Goal: Information Seeking & Learning: Learn about a topic

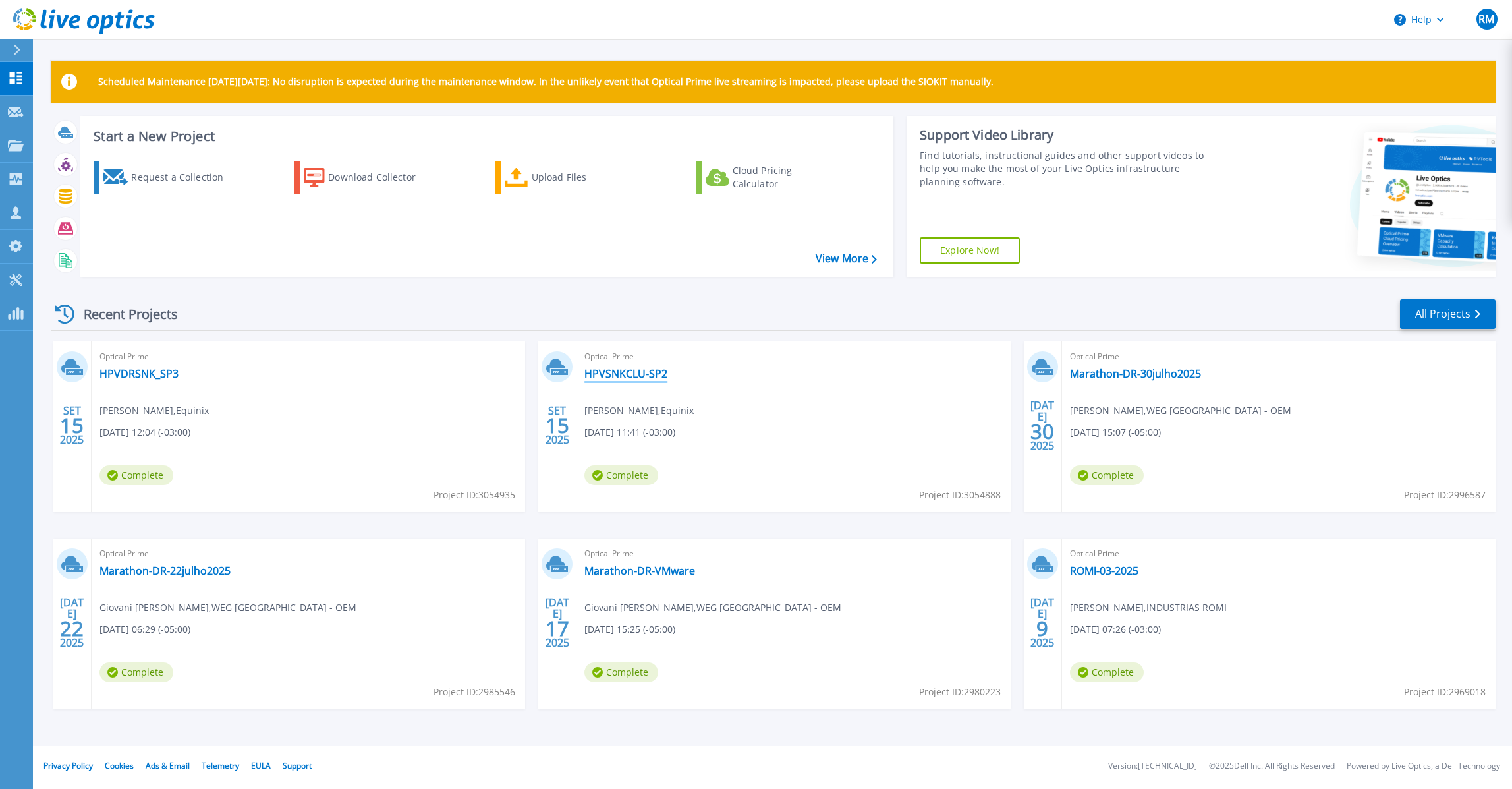
click at [633, 377] on link "HPVSNKCLU-SP2" at bounding box center [626, 373] width 83 height 13
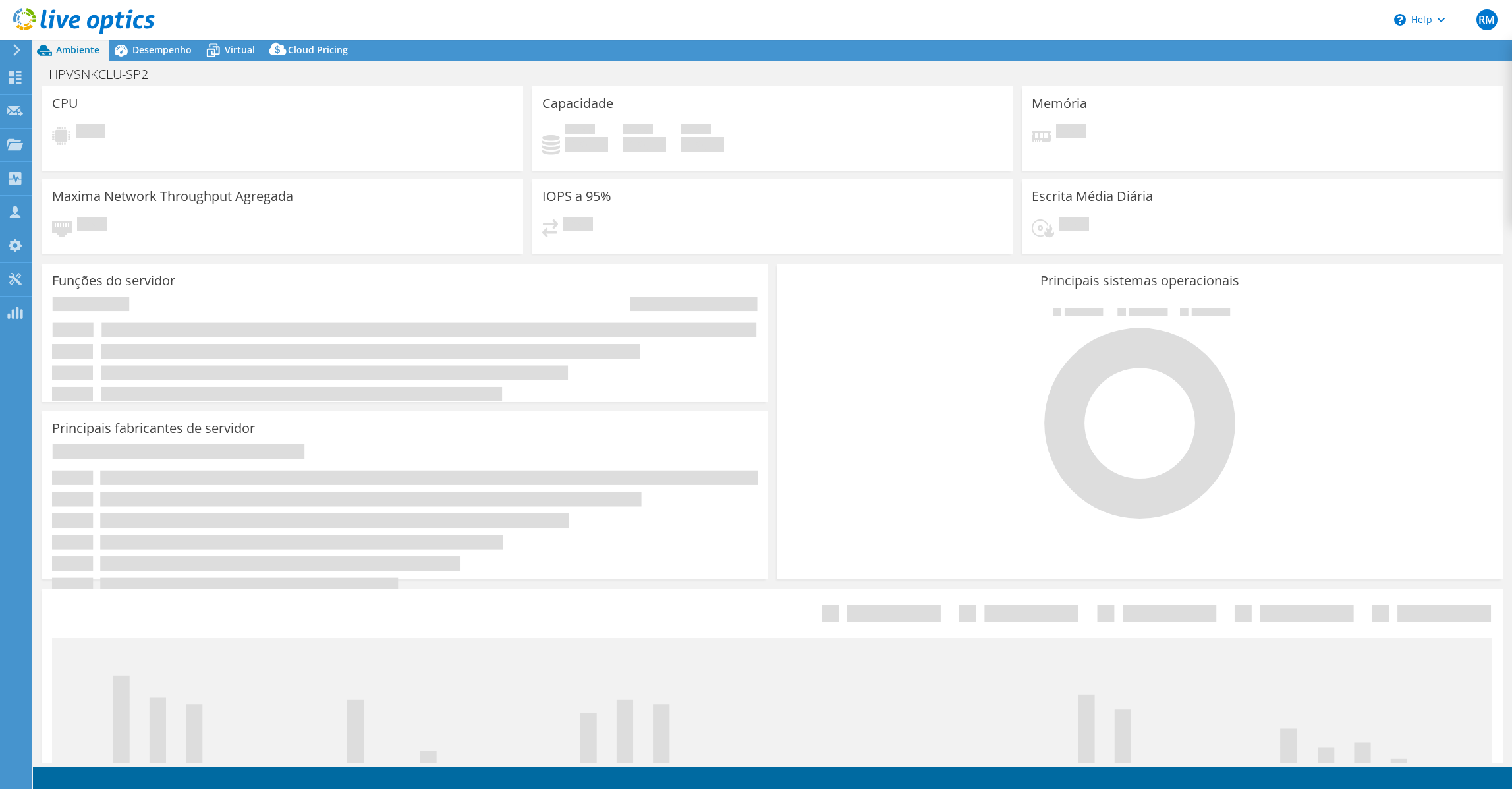
select select "SouthAmerica"
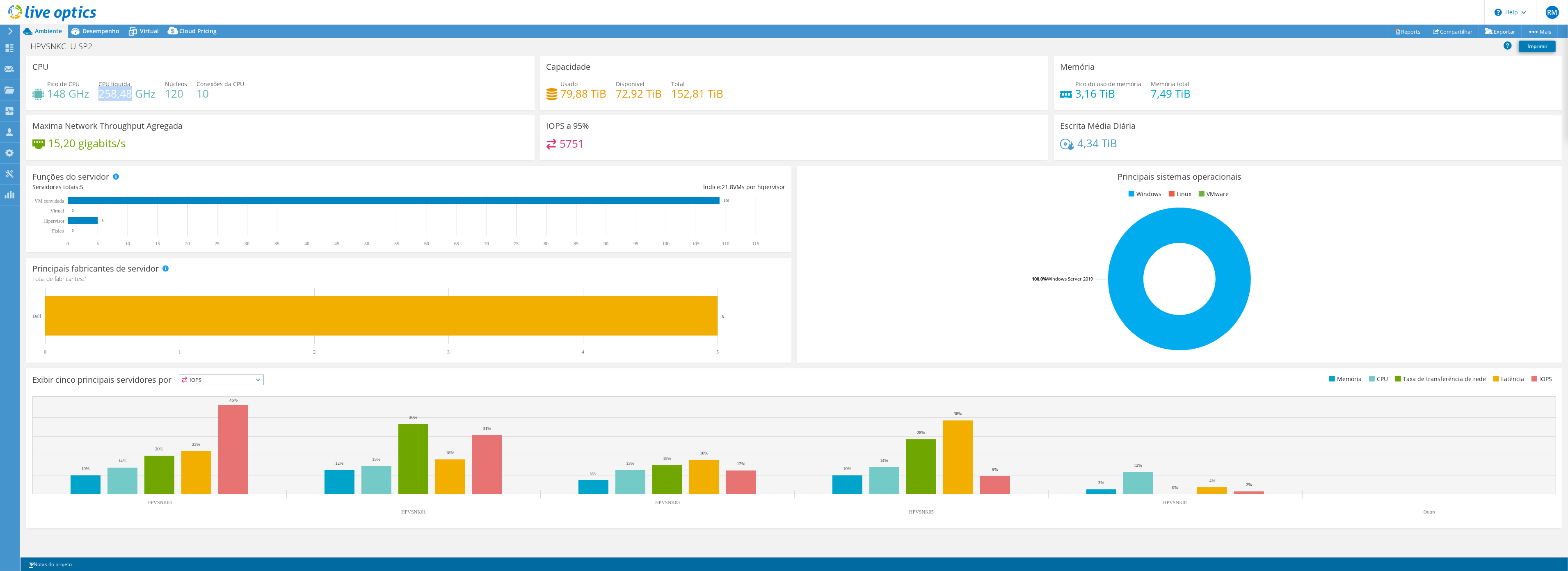
drag, startPoint x: 99, startPoint y: 94, endPoint x: 130, endPoint y: 93, distance: 31.0
click at [130, 93] on h4 "258,48 GHz" at bounding box center [127, 93] width 57 height 9
drag, startPoint x: 50, startPoint y: 93, endPoint x: 89, endPoint y: 95, distance: 39.1
click at [89, 95] on div "Pico de CPU 148 GHz CPU líquida 258,48 GHz Núcleos 120 Conexões da CPU 10" at bounding box center [280, 93] width 496 height 27
drag, startPoint x: 186, startPoint y: 92, endPoint x: 166, endPoint y: 91, distance: 20.0
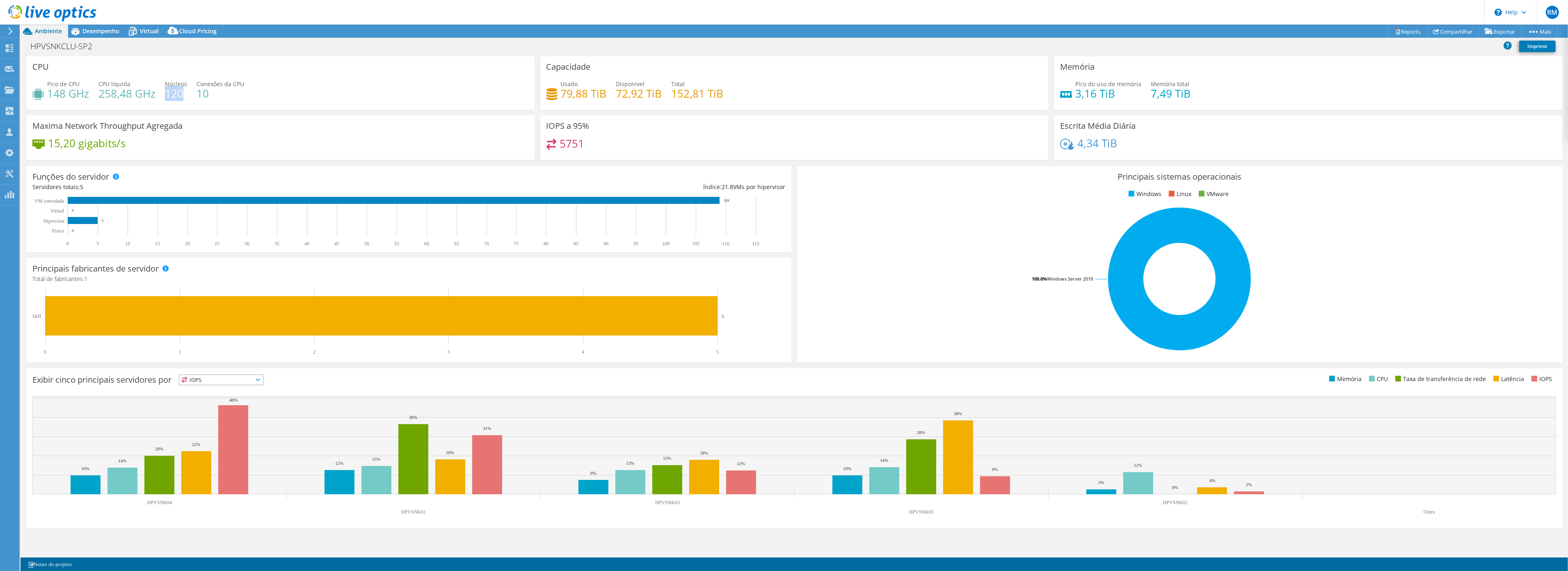
click at [166, 91] on h4 "120" at bounding box center [176, 93] width 22 height 9
drag, startPoint x: 702, startPoint y: 93, endPoint x: 671, endPoint y: 92, distance: 31.0
click at [671, 92] on h4 "152,81 TiB" at bounding box center [698, 93] width 52 height 9
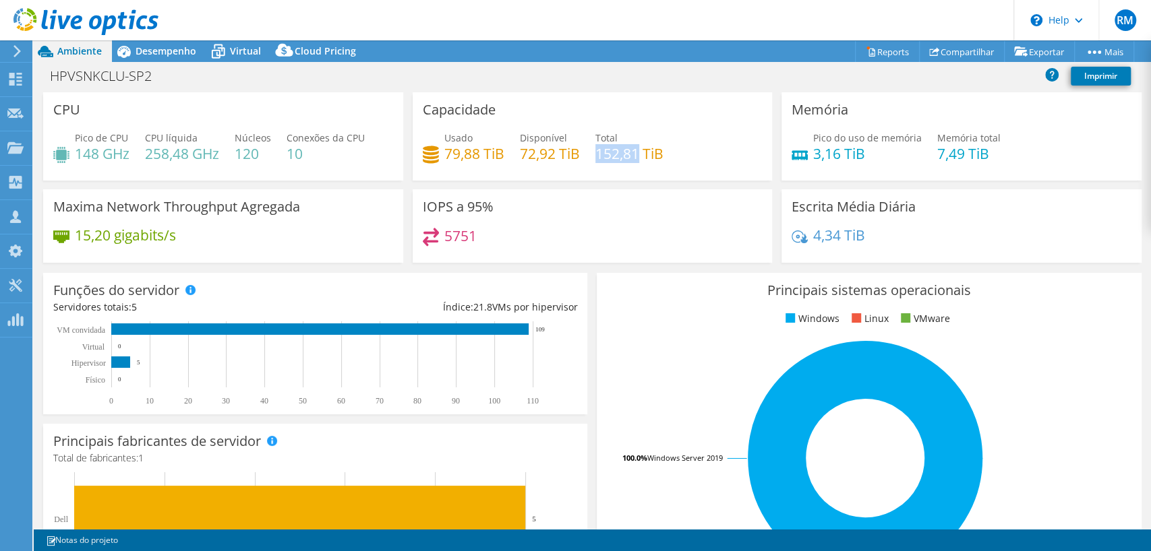
click at [993, 348] on rect at bounding box center [865, 458] width 517 height 236
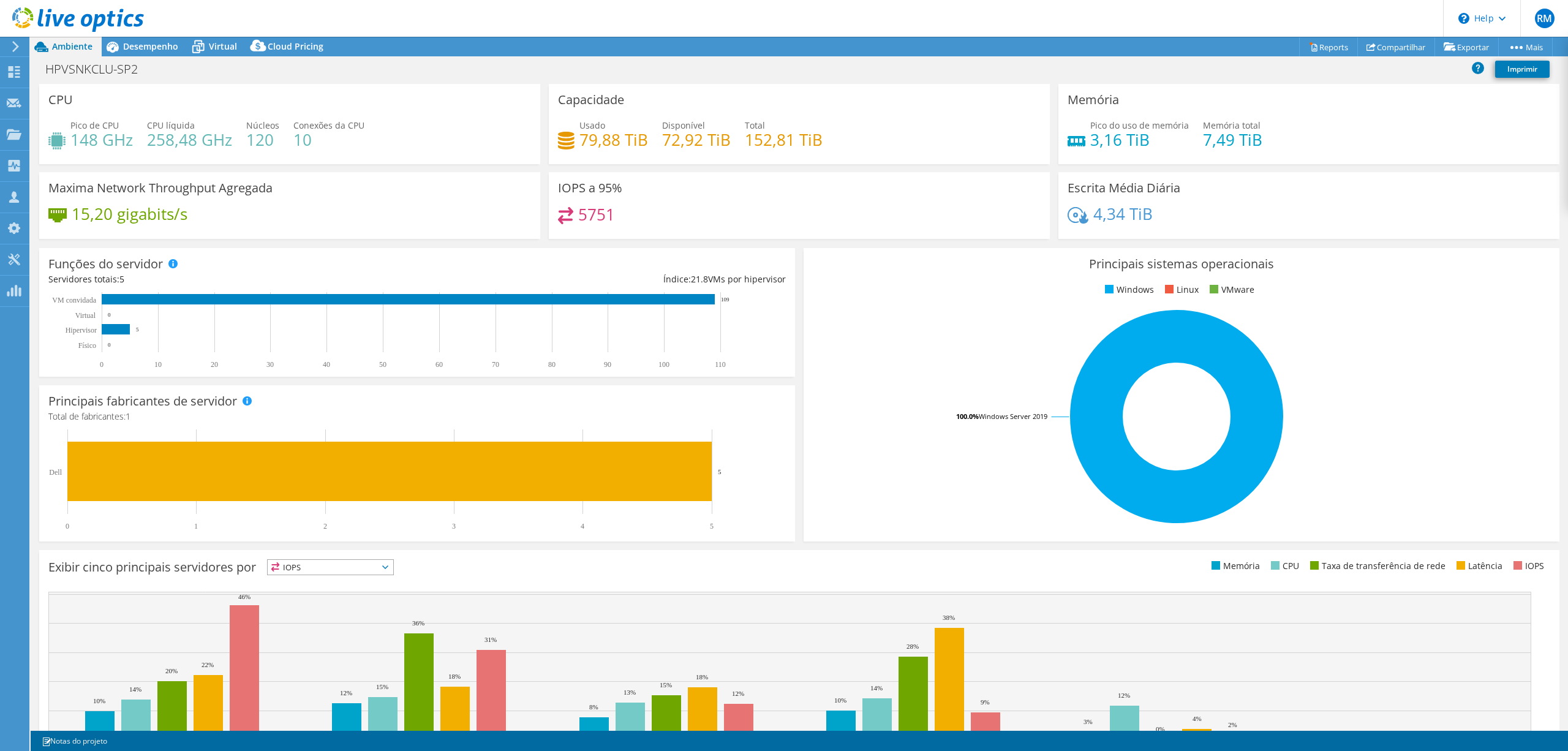
drag, startPoint x: 793, startPoint y: 267, endPoint x: 816, endPoint y: 213, distance: 58.7
click at [800, 265] on div "Principais sistemas operacionais Windows Linux VMware 100.0% Windows Server 2019" at bounding box center [1182, 395] width 764 height 302
click at [114, 71] on h1 "HPVSNKCLU-SP2" at bounding box center [98, 69] width 117 height 14
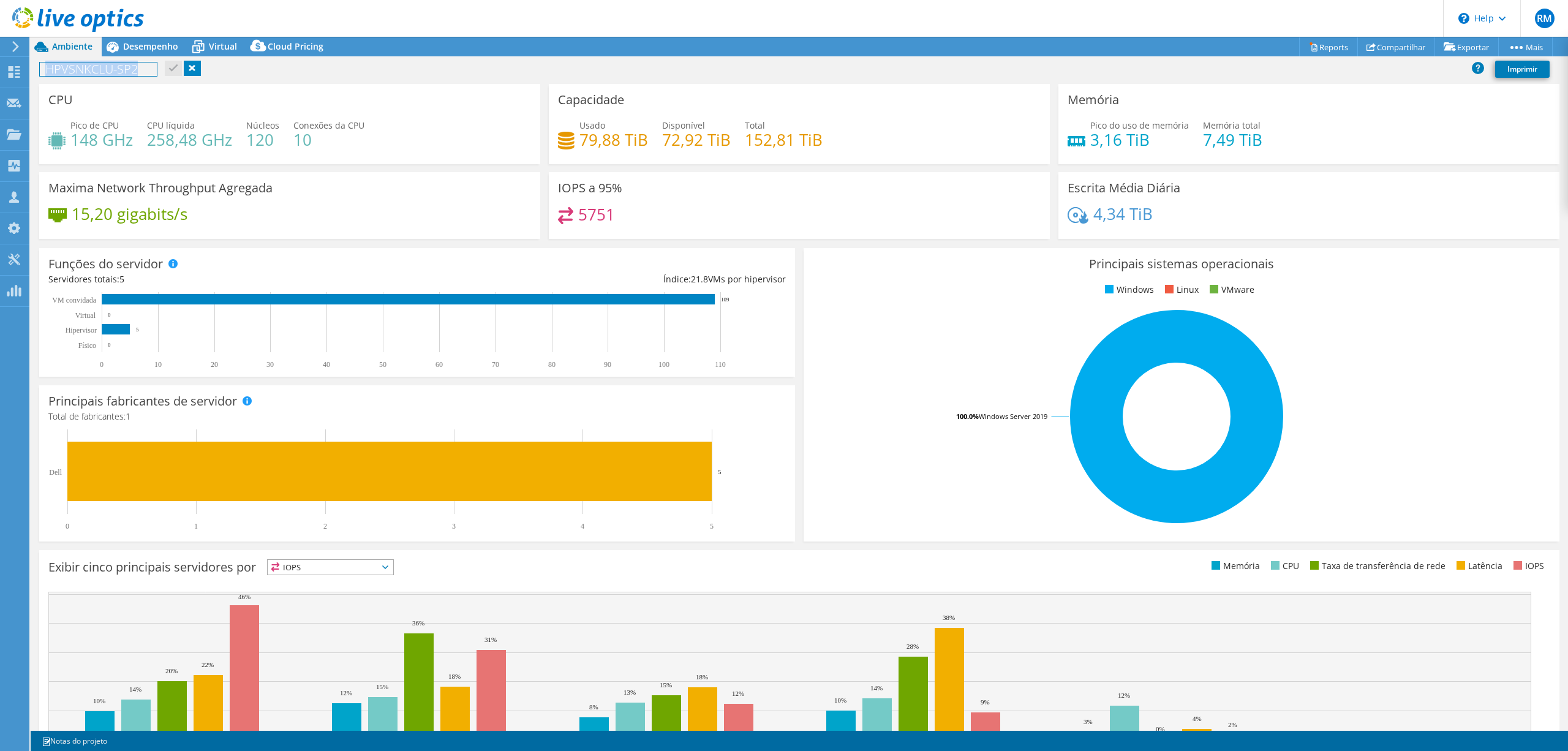
copy h1 "HPVSNKCLU-SP2"
click at [142, 52] on span "Desempenho" at bounding box center [150, 45] width 55 height 12
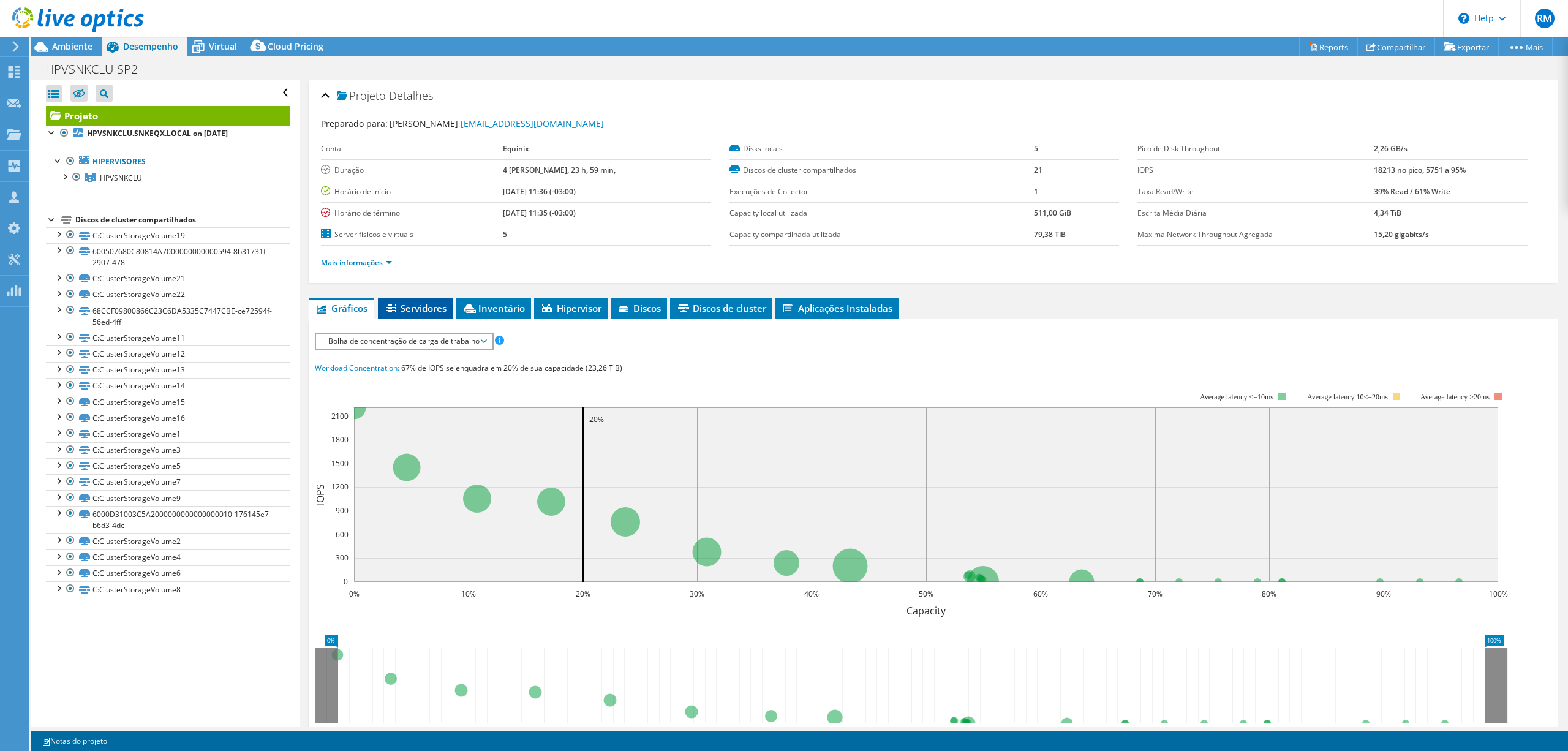
click at [430, 299] on li "Servidores" at bounding box center [415, 308] width 75 height 21
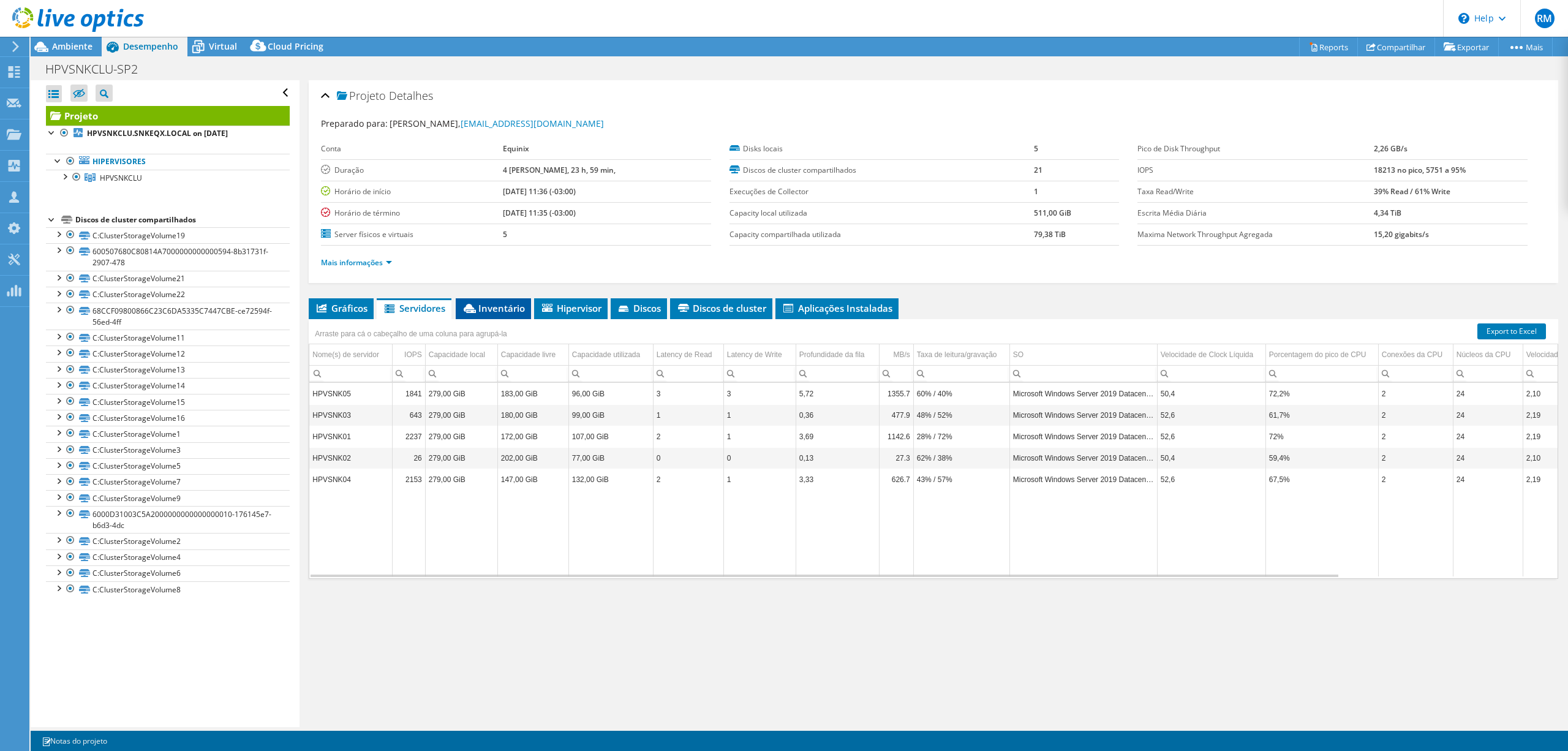
click at [515, 313] on span "Inventário" at bounding box center [493, 307] width 63 height 12
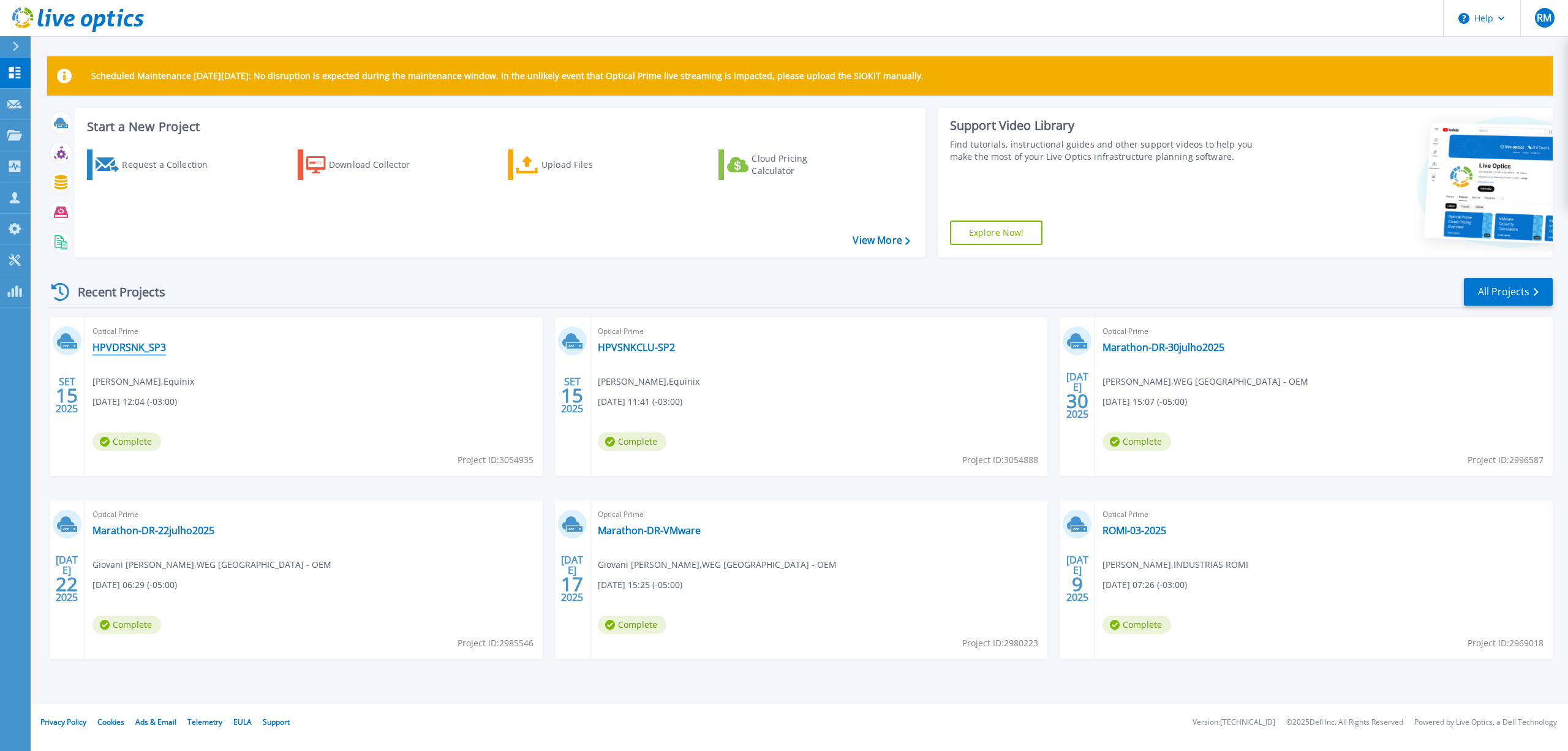
click at [138, 348] on link "HPVDRSNK_SP3" at bounding box center [129, 346] width 74 height 12
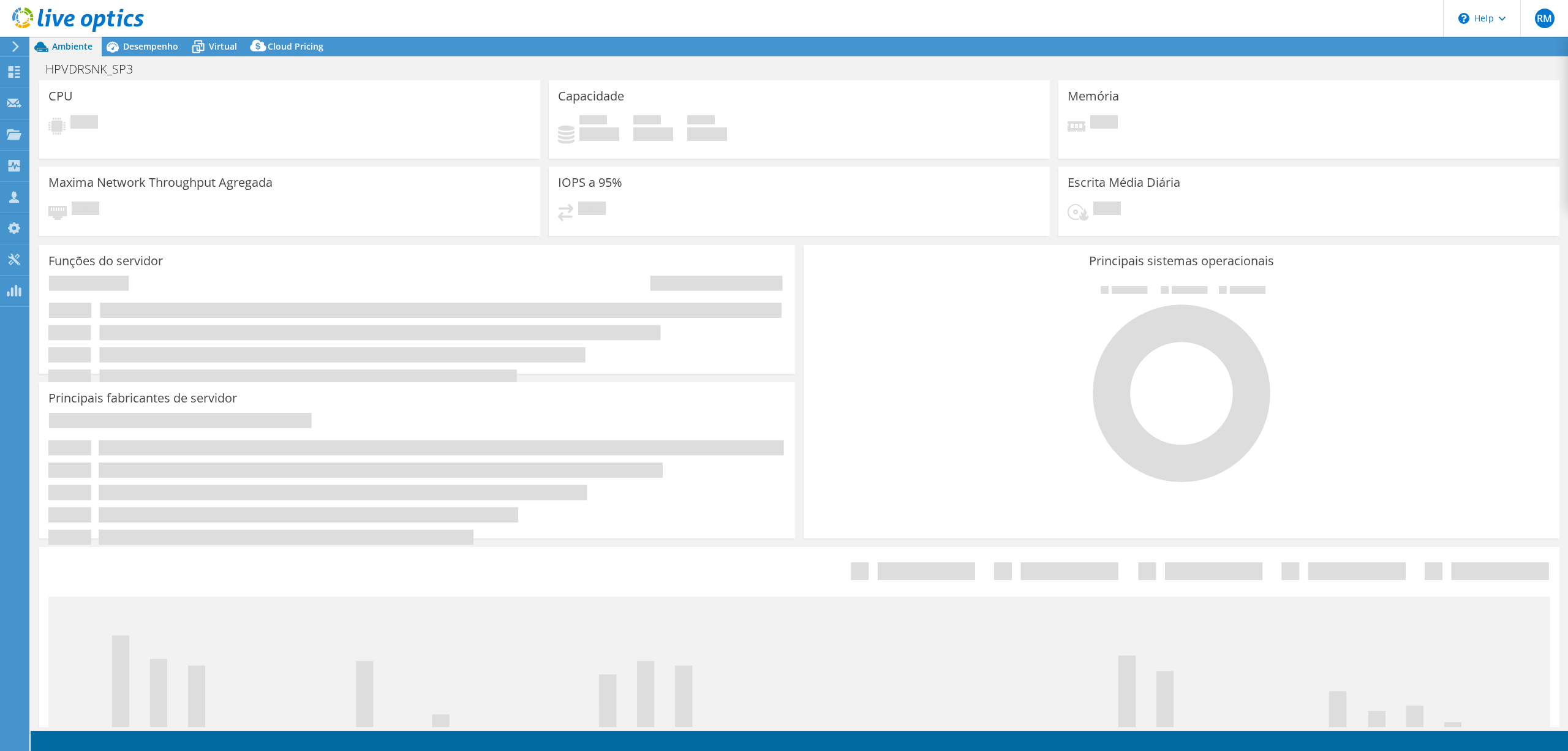
select select "USD"
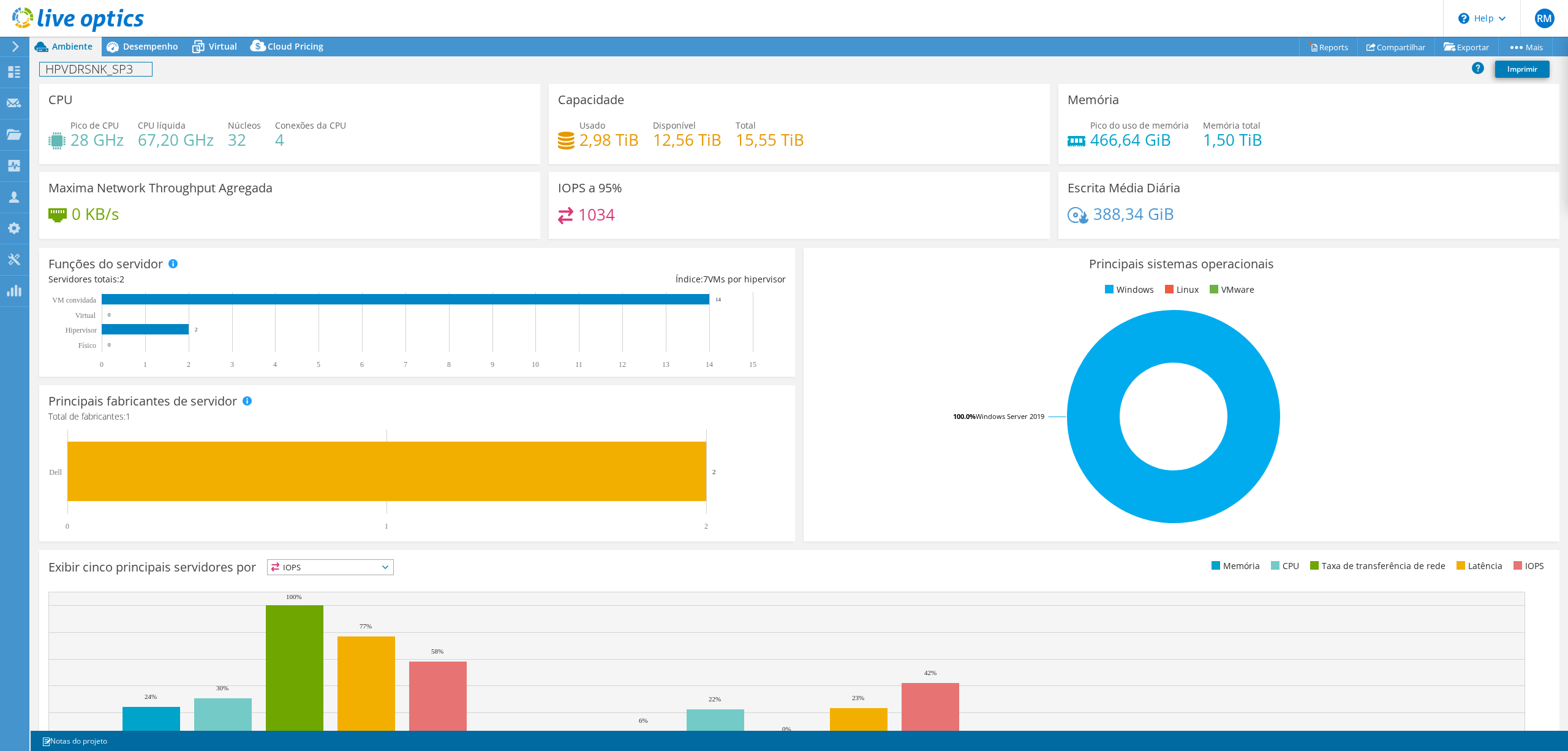
click at [84, 68] on h1 "HPVDRSNK_SP3" at bounding box center [95, 69] width 112 height 14
copy h1 "HPVDRSNK_SP3"
click at [142, 49] on span "Desempenho" at bounding box center [150, 45] width 55 height 12
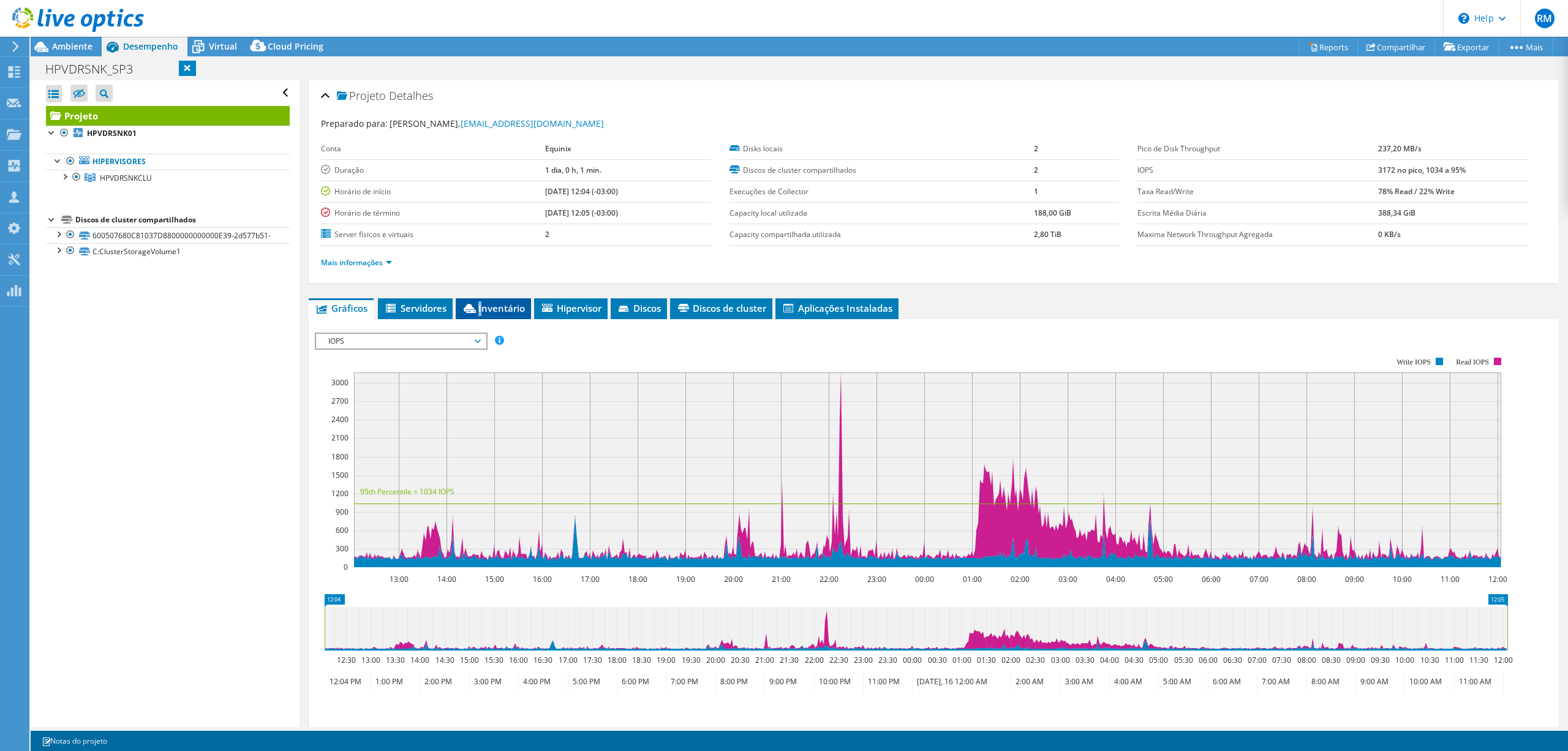
click at [482, 310] on span "Inventário" at bounding box center [493, 307] width 63 height 12
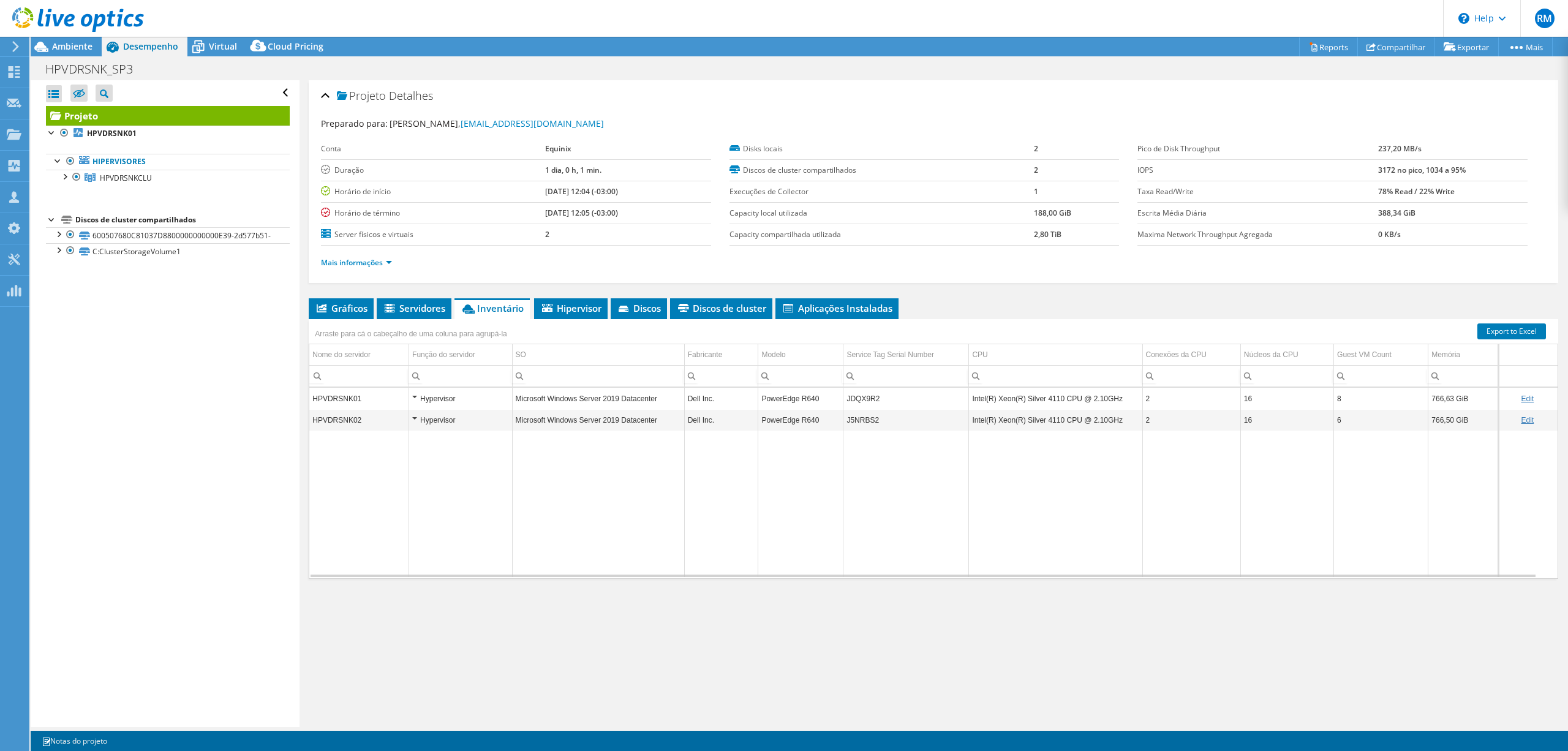
click at [630, 502] on td "Data grid" at bounding box center [597, 504] width 172 height 145
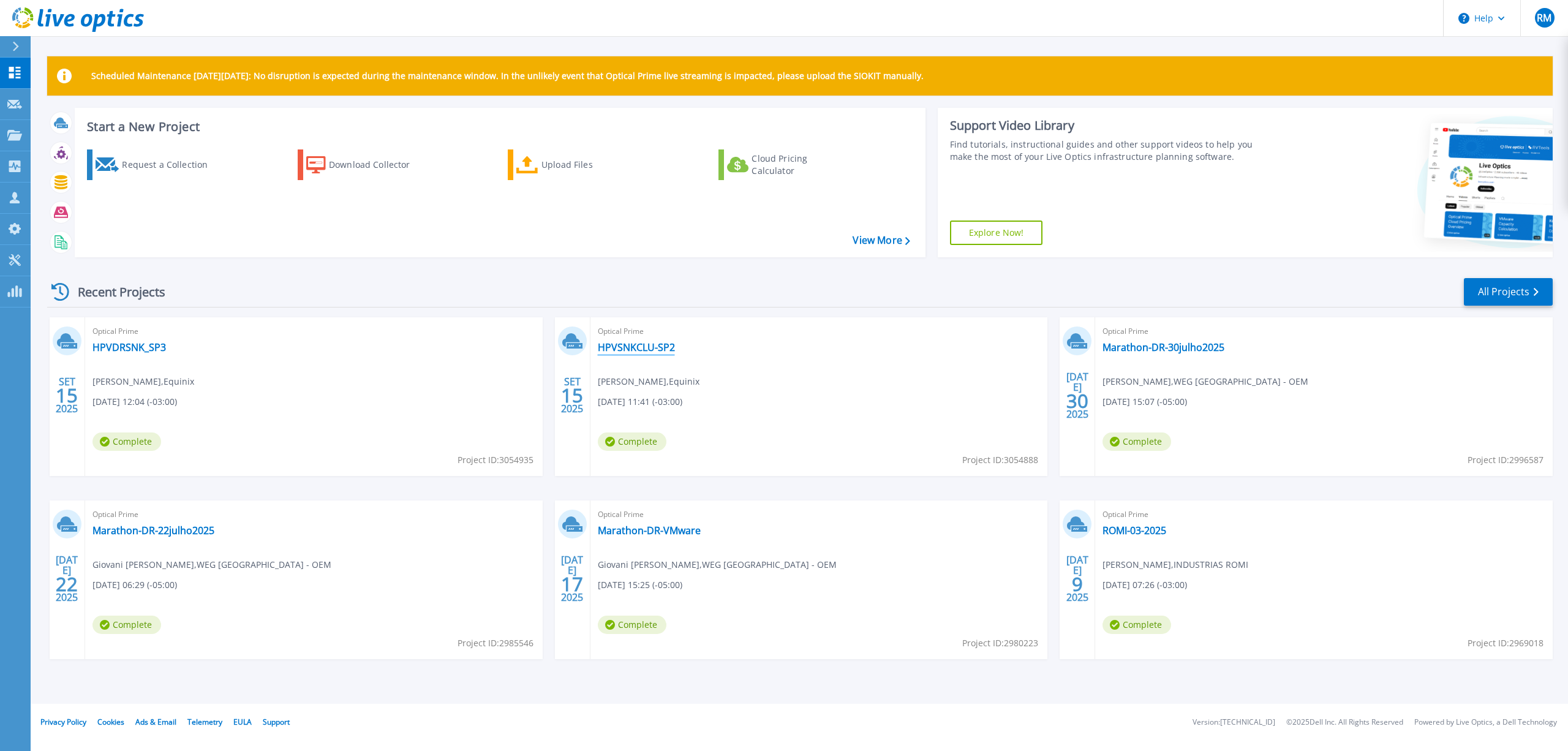
click at [642, 351] on link "HPVSNKCLU-SP2" at bounding box center [636, 346] width 77 height 12
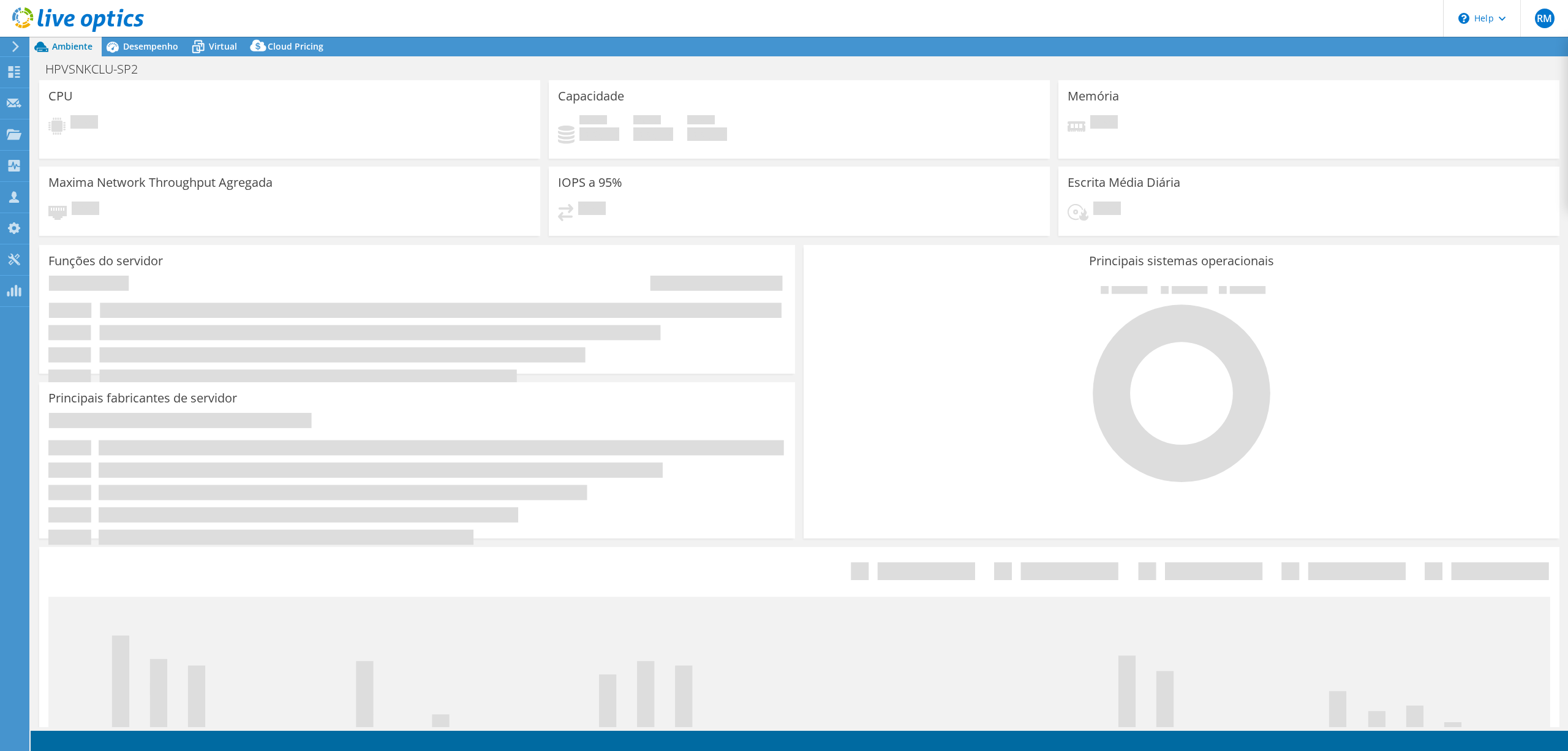
select select "SouthAmerica"
select select "USD"
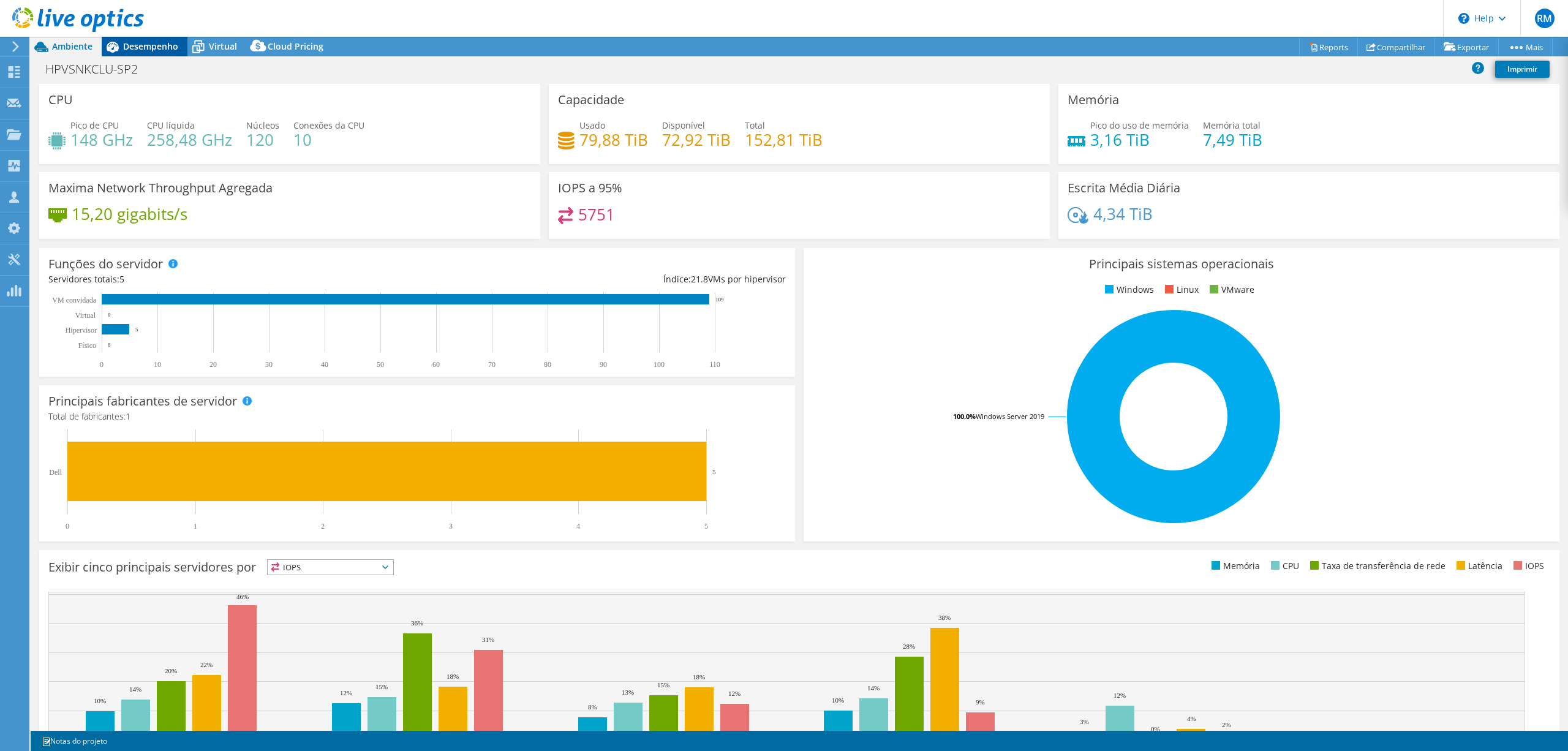
click at [151, 39] on div "Desempenho" at bounding box center [145, 46] width 85 height 20
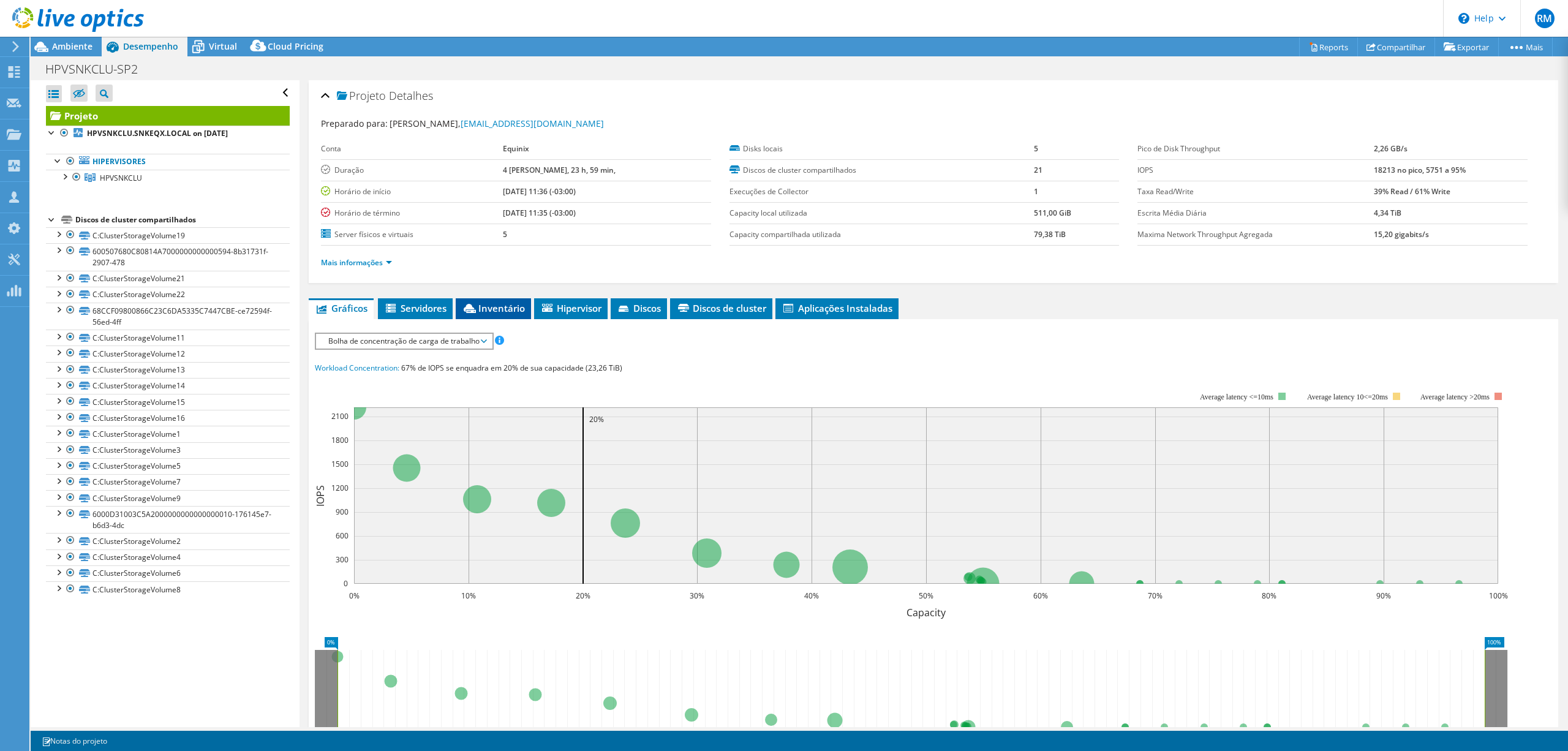
click at [508, 304] on span "Inventário" at bounding box center [493, 307] width 63 height 12
